Goal: Task Accomplishment & Management: Use online tool/utility

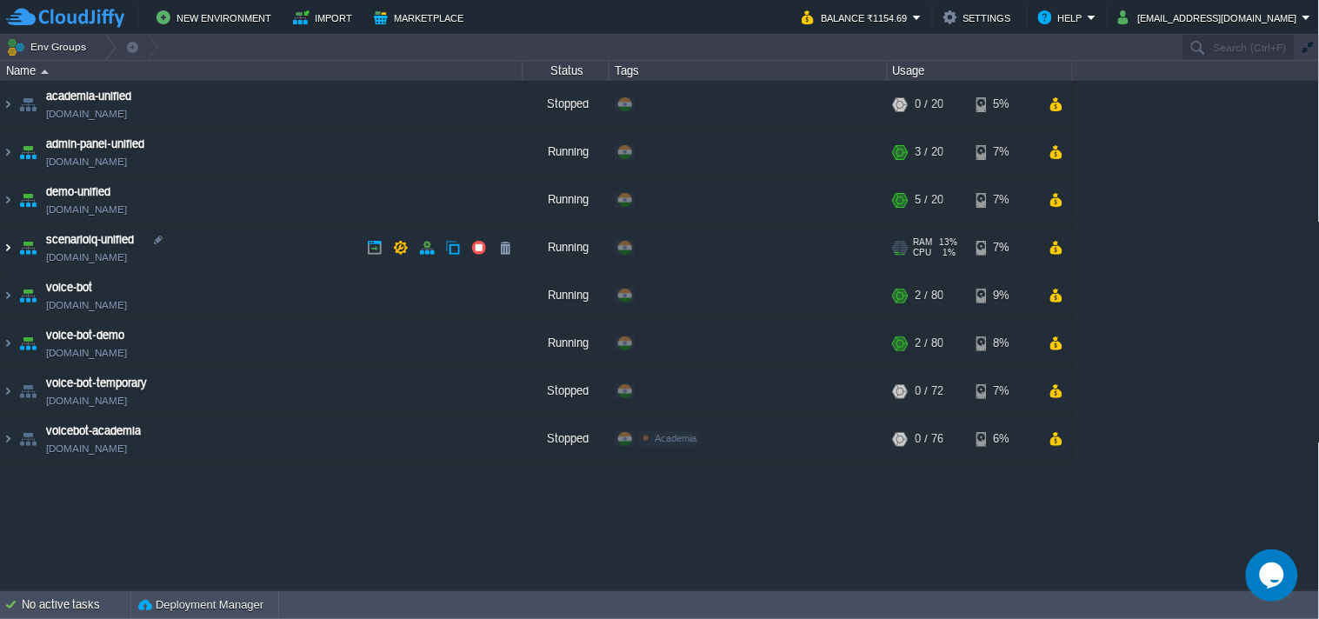
click at [11, 249] on img at bounding box center [8, 247] width 14 height 47
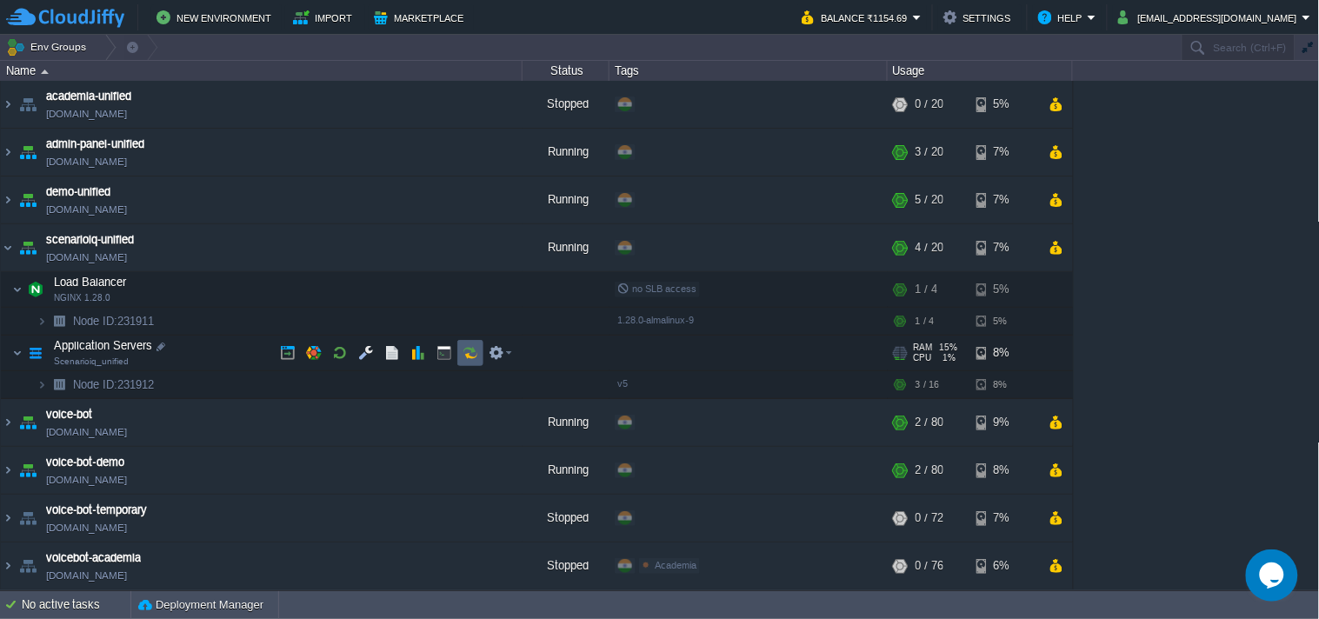
click at [471, 351] on button "button" at bounding box center [471, 353] width 16 height 16
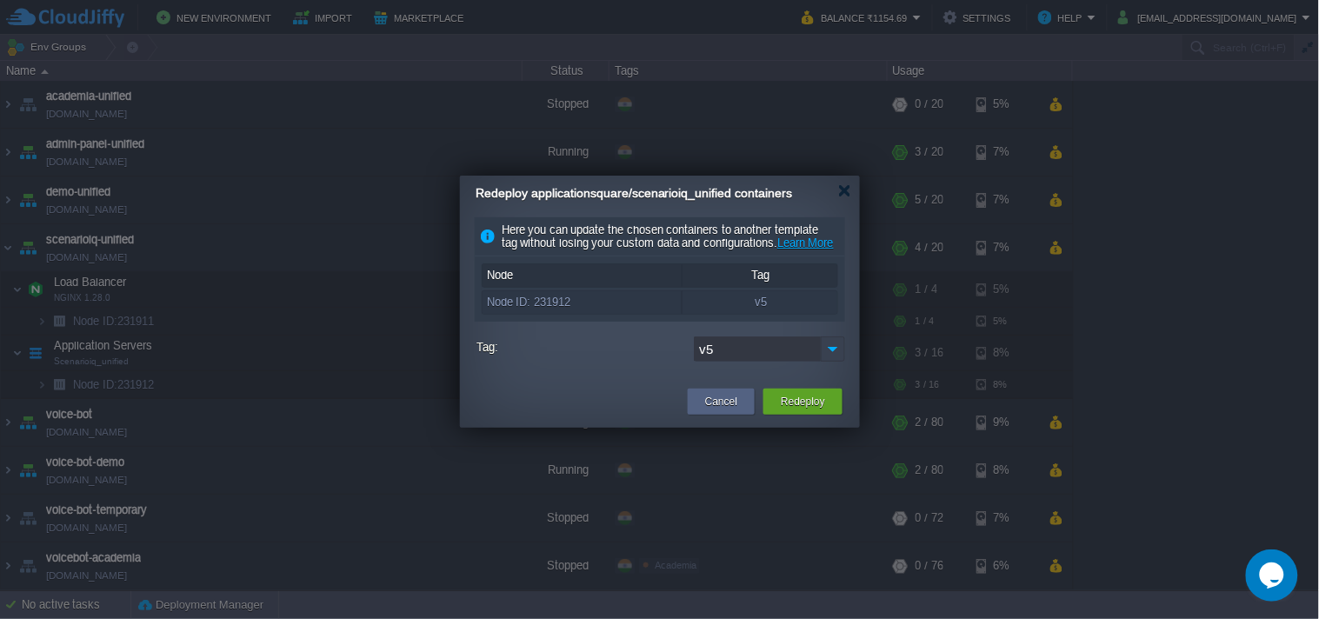
click at [837, 362] on img at bounding box center [833, 349] width 24 height 25
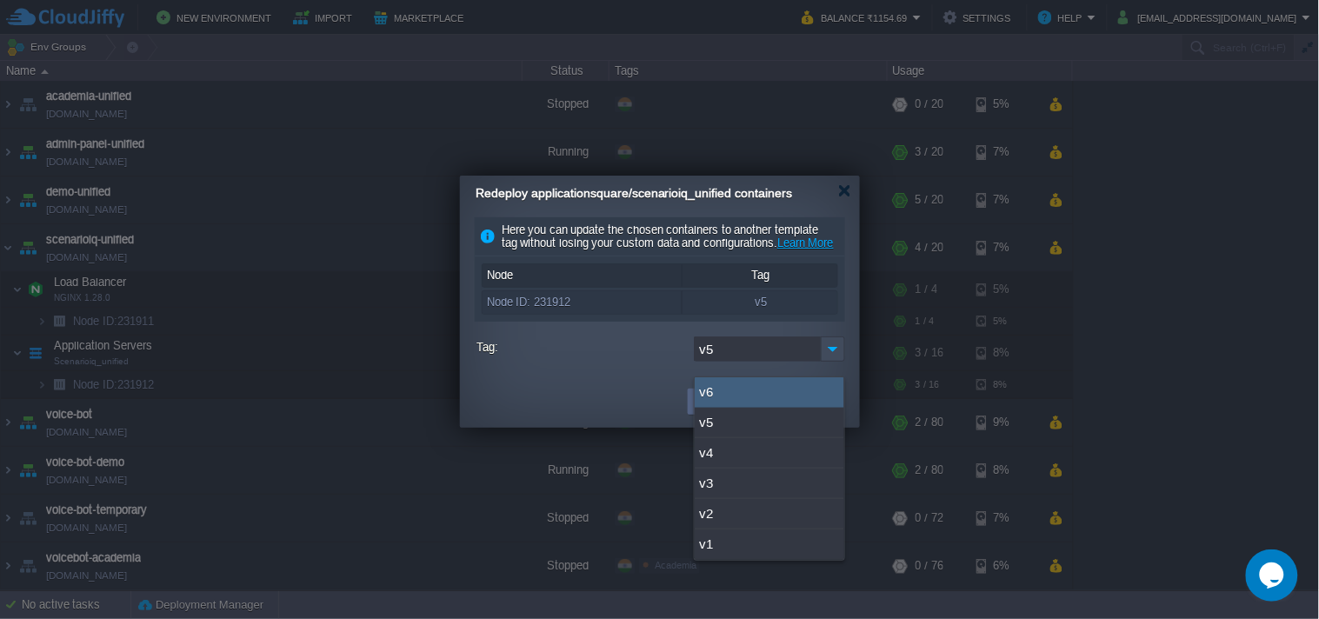
click at [767, 398] on div "v6" at bounding box center [770, 392] width 150 height 30
type input "v6"
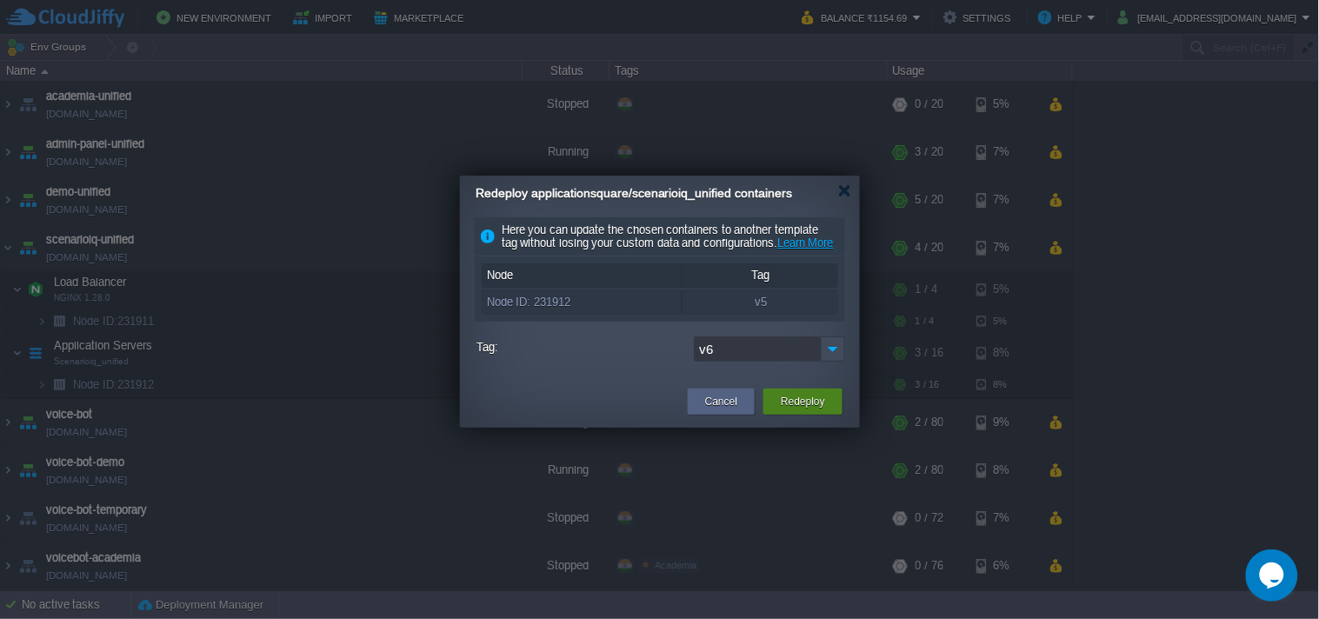
click at [769, 411] on div "Redeploy" at bounding box center [802, 402] width 79 height 26
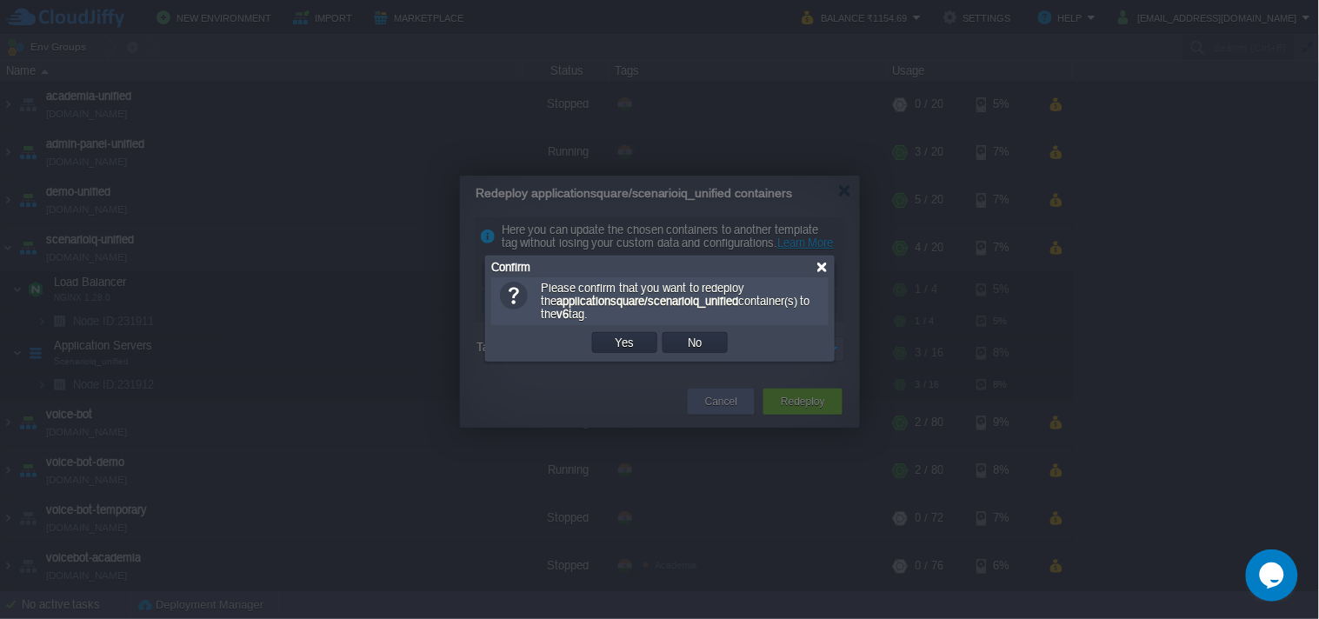
click at [818, 270] on div at bounding box center [822, 267] width 13 height 13
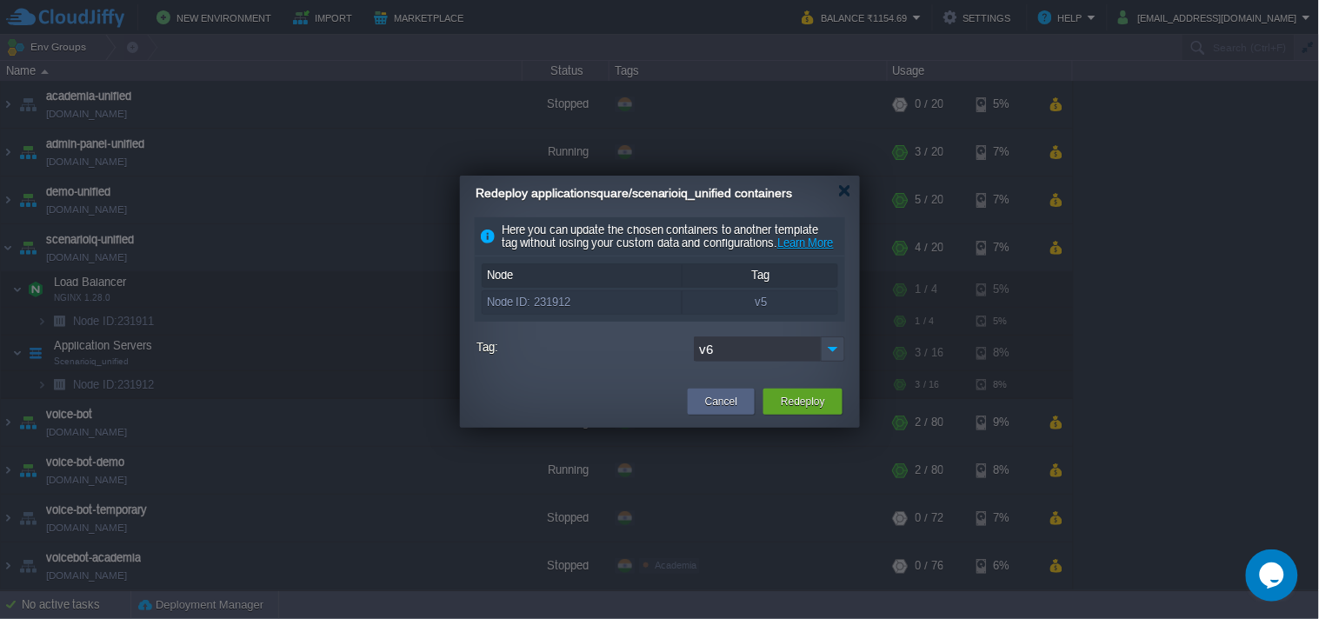
click at [803, 410] on button "Redeploy" at bounding box center [803, 401] width 44 height 17
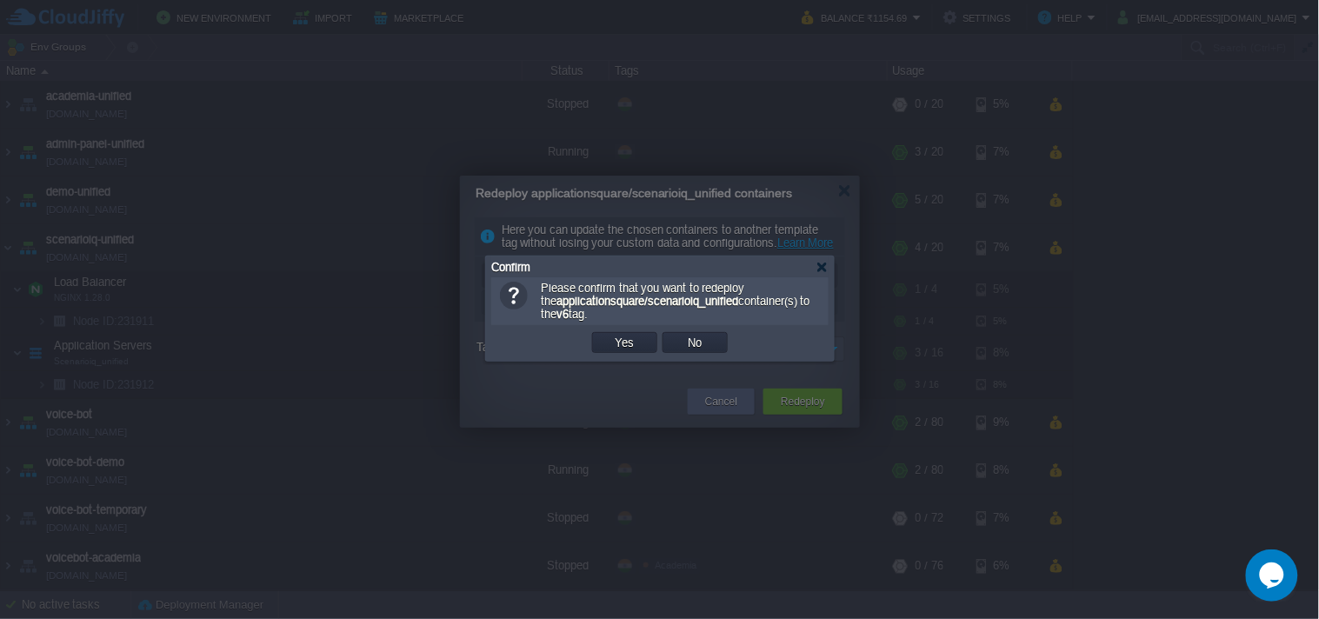
click at [610, 346] on button "Yes" at bounding box center [625, 343] width 30 height 16
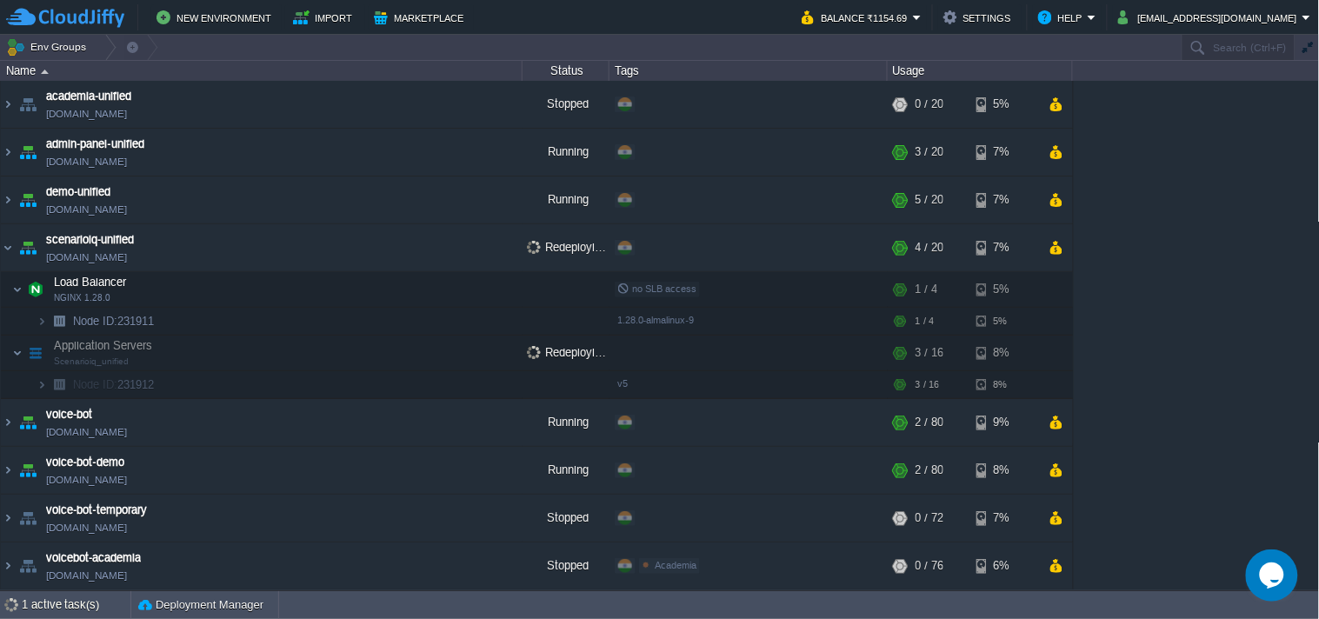
click at [1179, 341] on div "academia-unified [DOMAIN_NAME] Stopped + Add to Env Group RAM 0% CPU 0% 0 / 20 …" at bounding box center [660, 335] width 1320 height 509
drag, startPoint x: 1179, startPoint y: 341, endPoint x: 1172, endPoint y: 354, distance: 14.8
click at [1179, 357] on div "academia-unified [DOMAIN_NAME] Stopped + Add to Env Group RAM 0% CPU 0% 0 / 20 …" at bounding box center [660, 335] width 1320 height 509
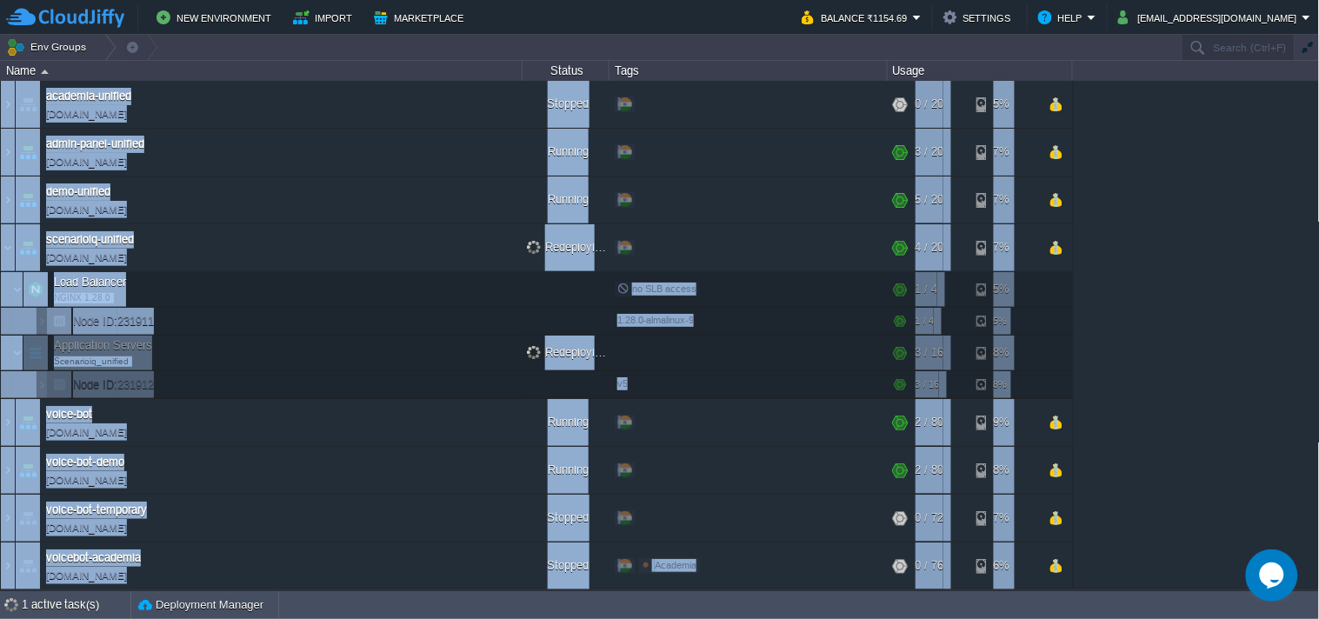
click at [1220, 314] on div "academia-unified [DOMAIN_NAME] Stopped + Add to Env Group RAM 0% CPU 0% 0 / 20 …" at bounding box center [660, 335] width 1320 height 509
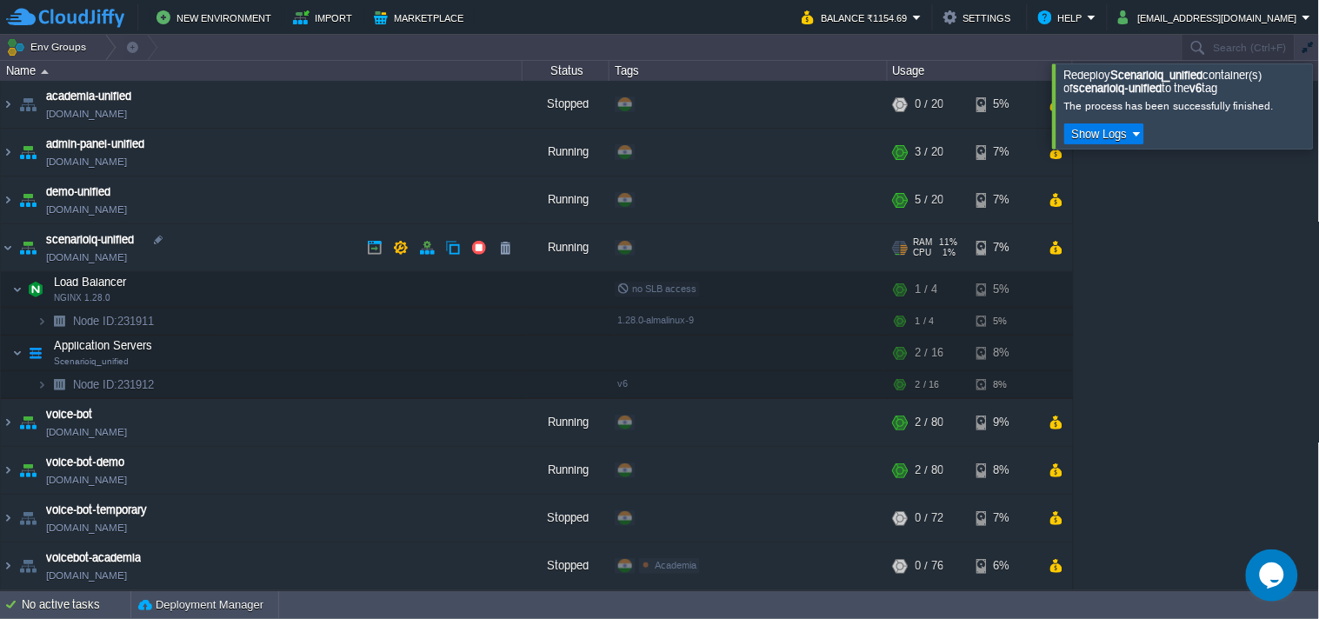
click at [127, 257] on link "[DOMAIN_NAME]" at bounding box center [86, 257] width 81 height 17
